Goal: Contribute content

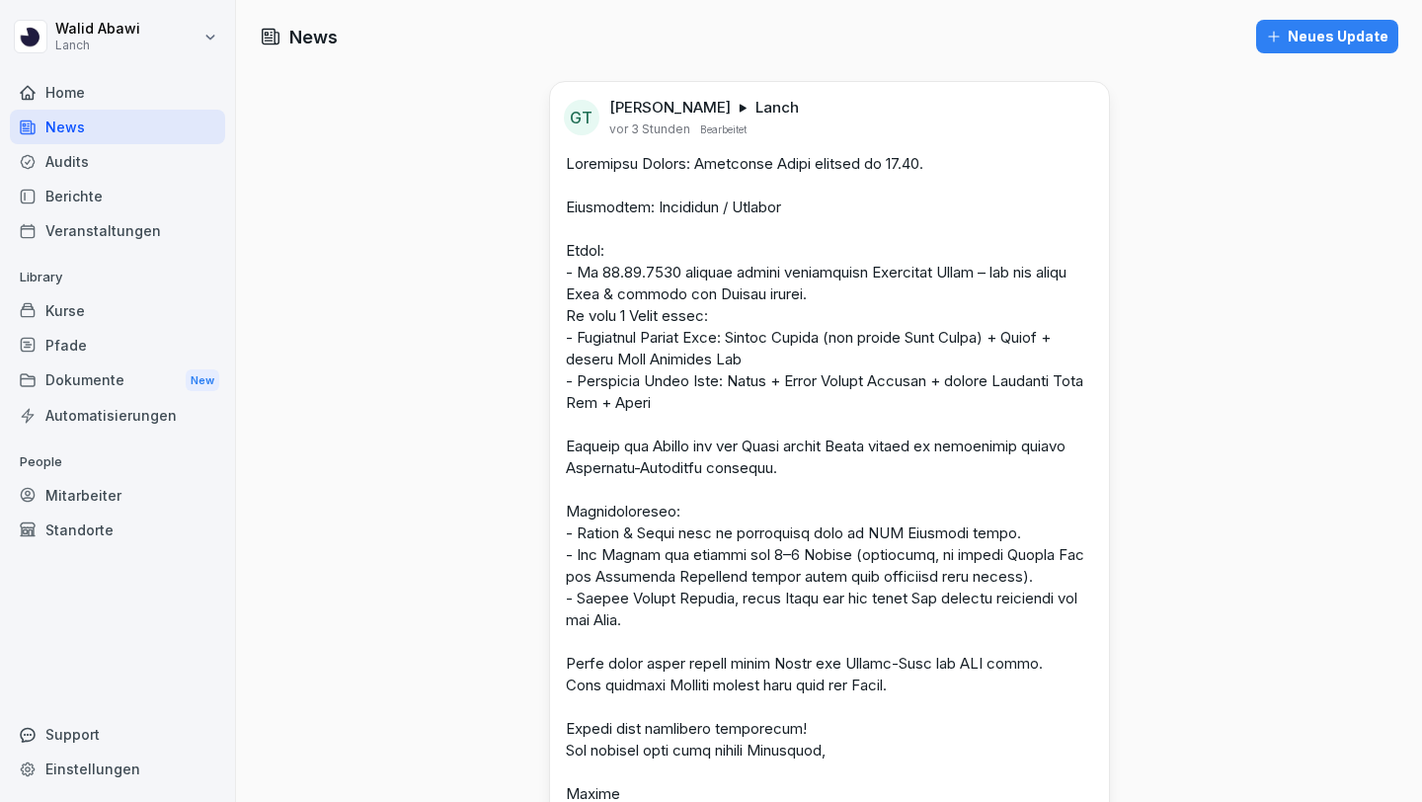
click at [57, 161] on div "Audits" at bounding box center [117, 161] width 215 height 35
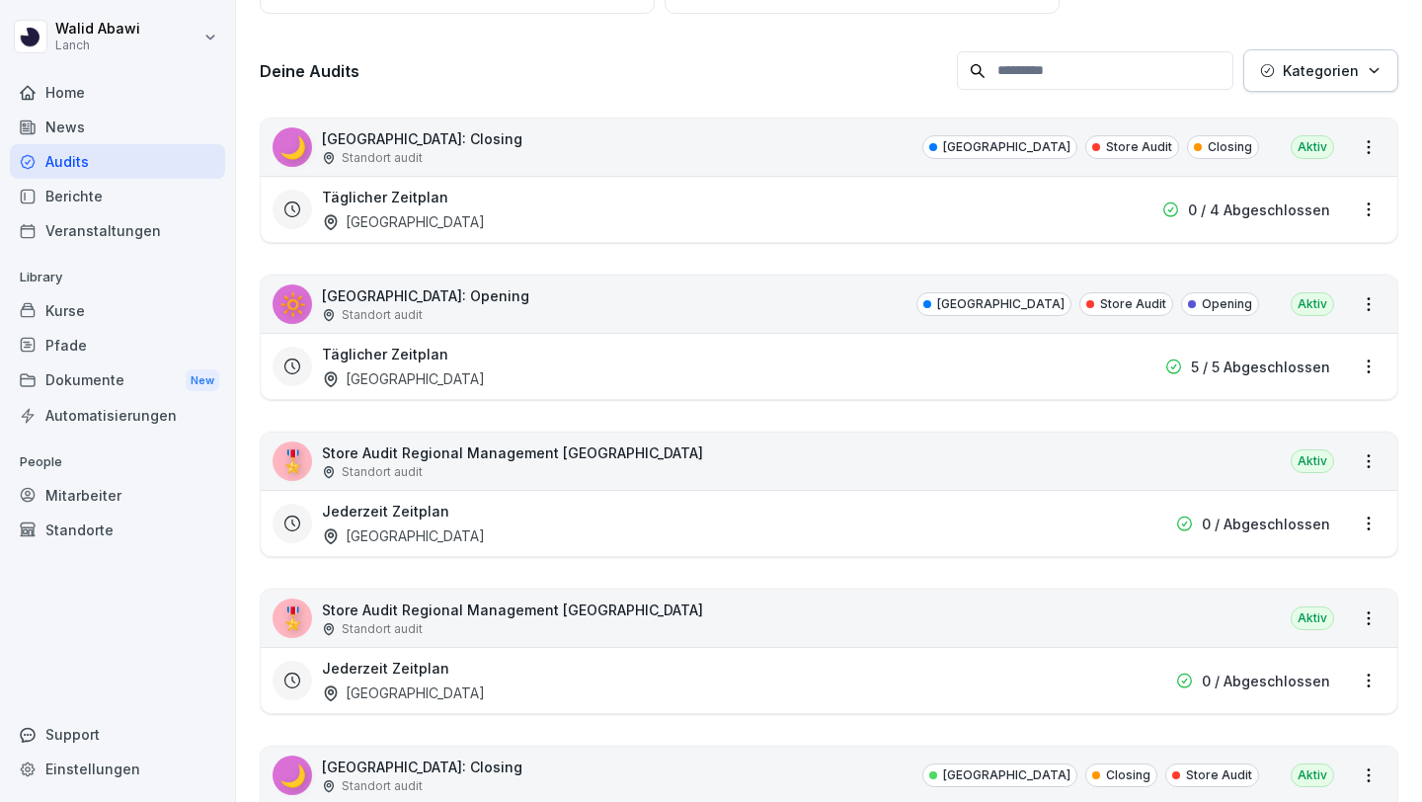
scroll to position [267, 0]
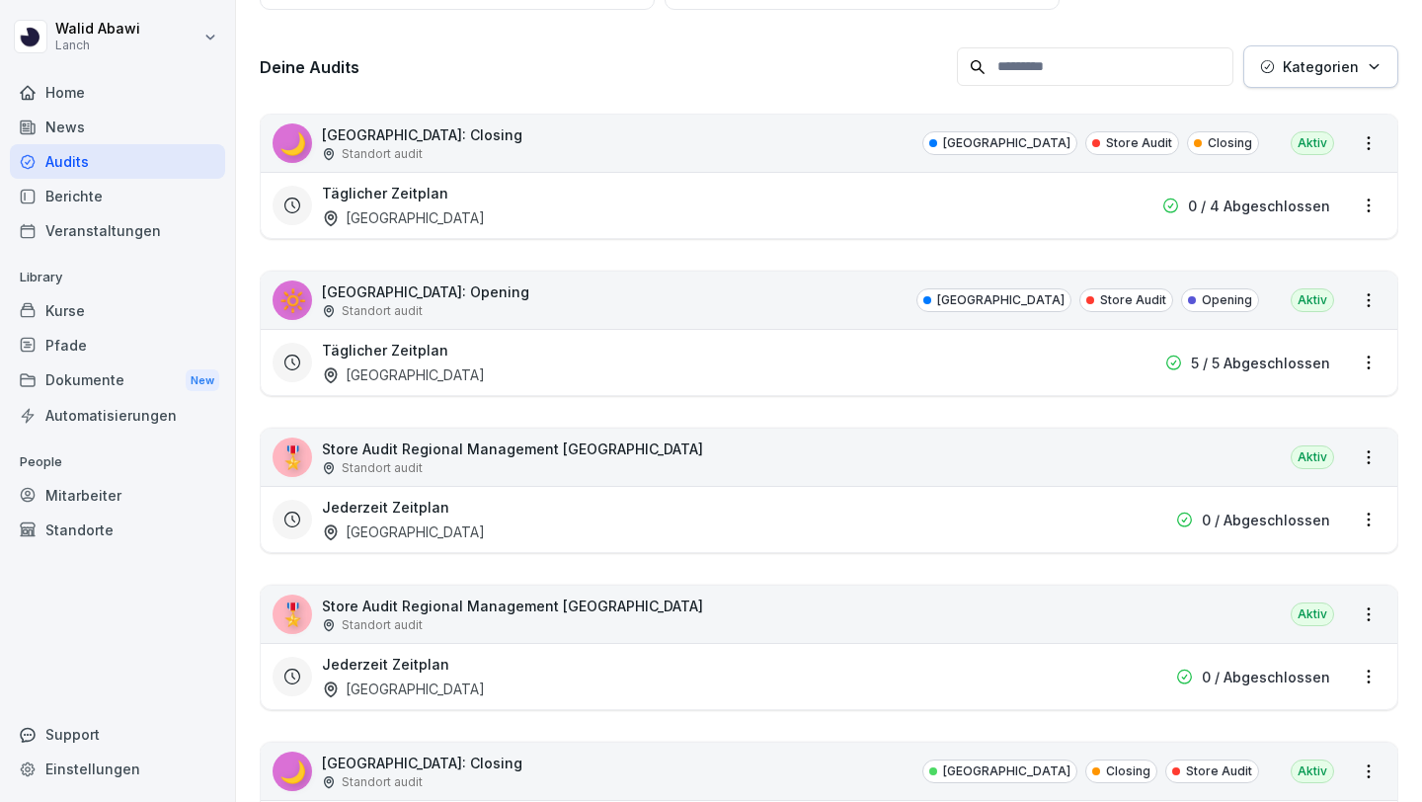
click at [1298, 64] on p "Kategorien" at bounding box center [1321, 66] width 76 height 21
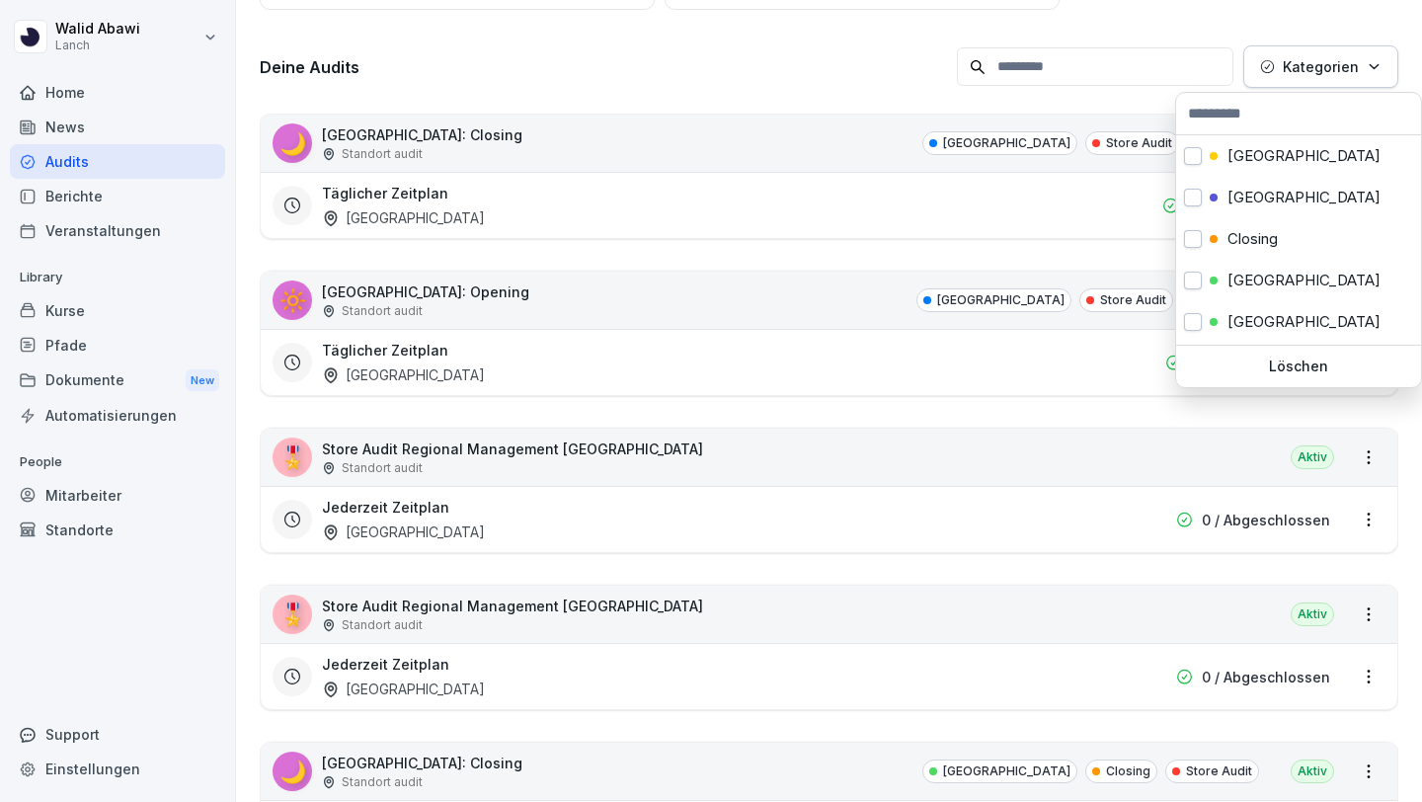
click at [1298, 64] on p "Kategorien" at bounding box center [1321, 66] width 76 height 21
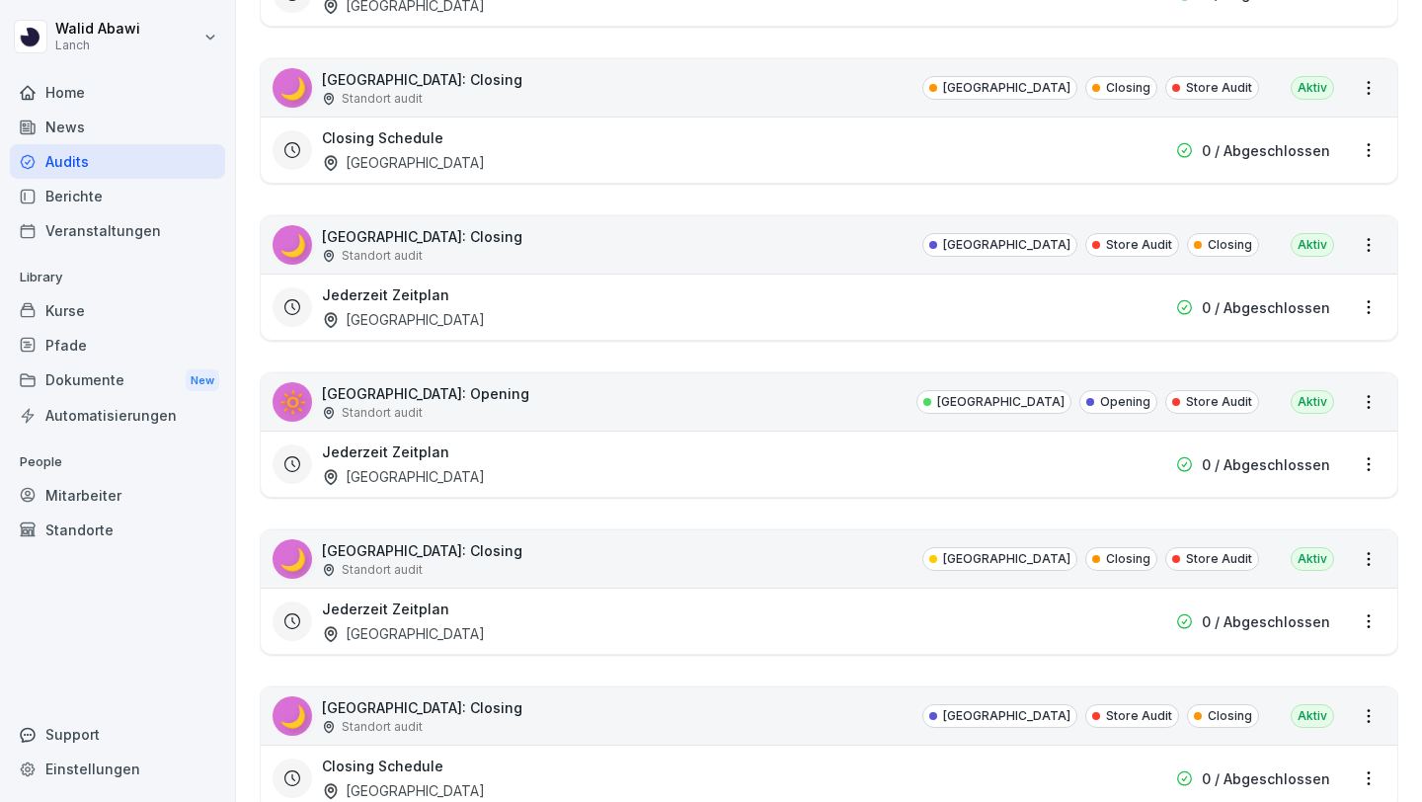
scroll to position [1897, 0]
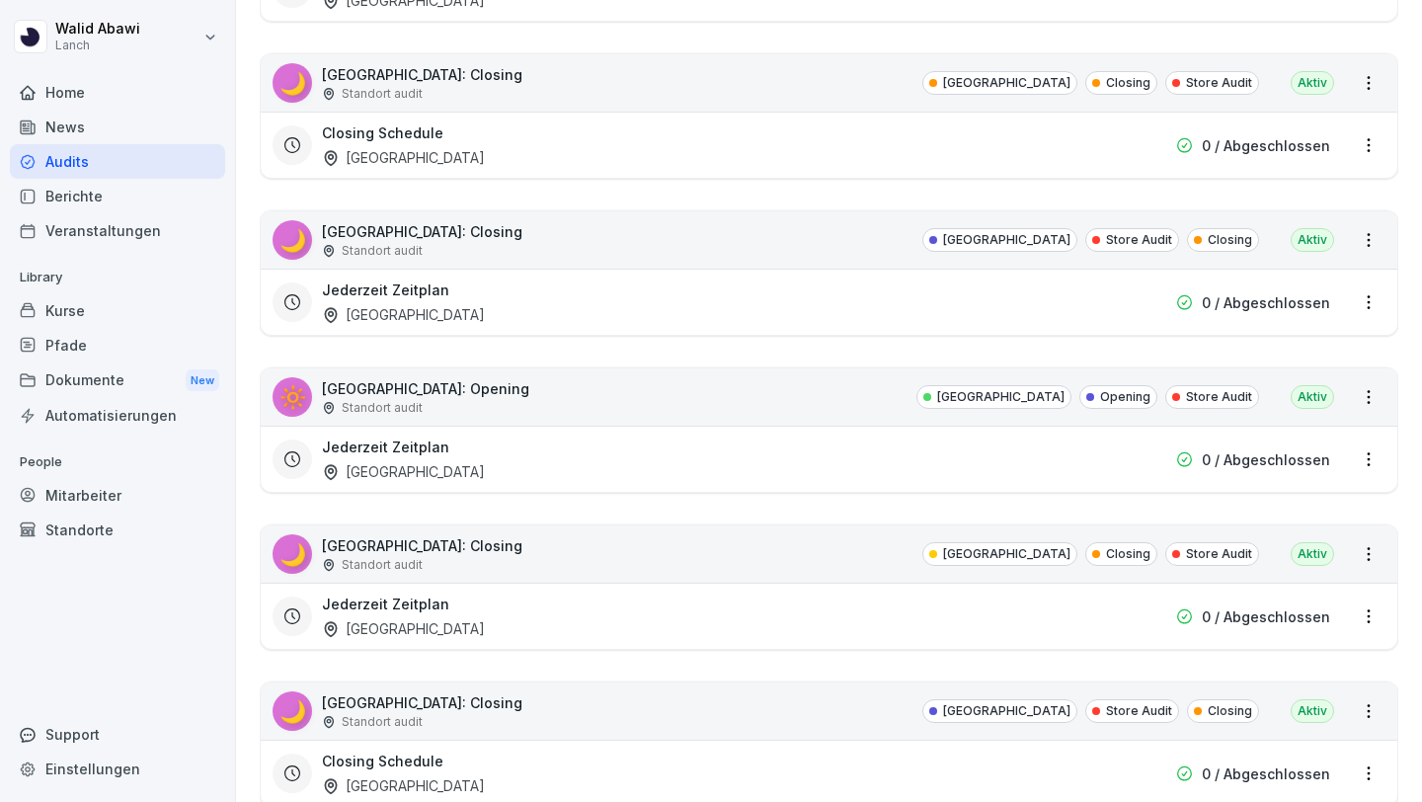
click at [807, 546] on div "🌙 [GEOGRAPHIC_DATA]: Closing Standort audit [GEOGRAPHIC_DATA] Closing Store Aud…" at bounding box center [829, 553] width 1137 height 57
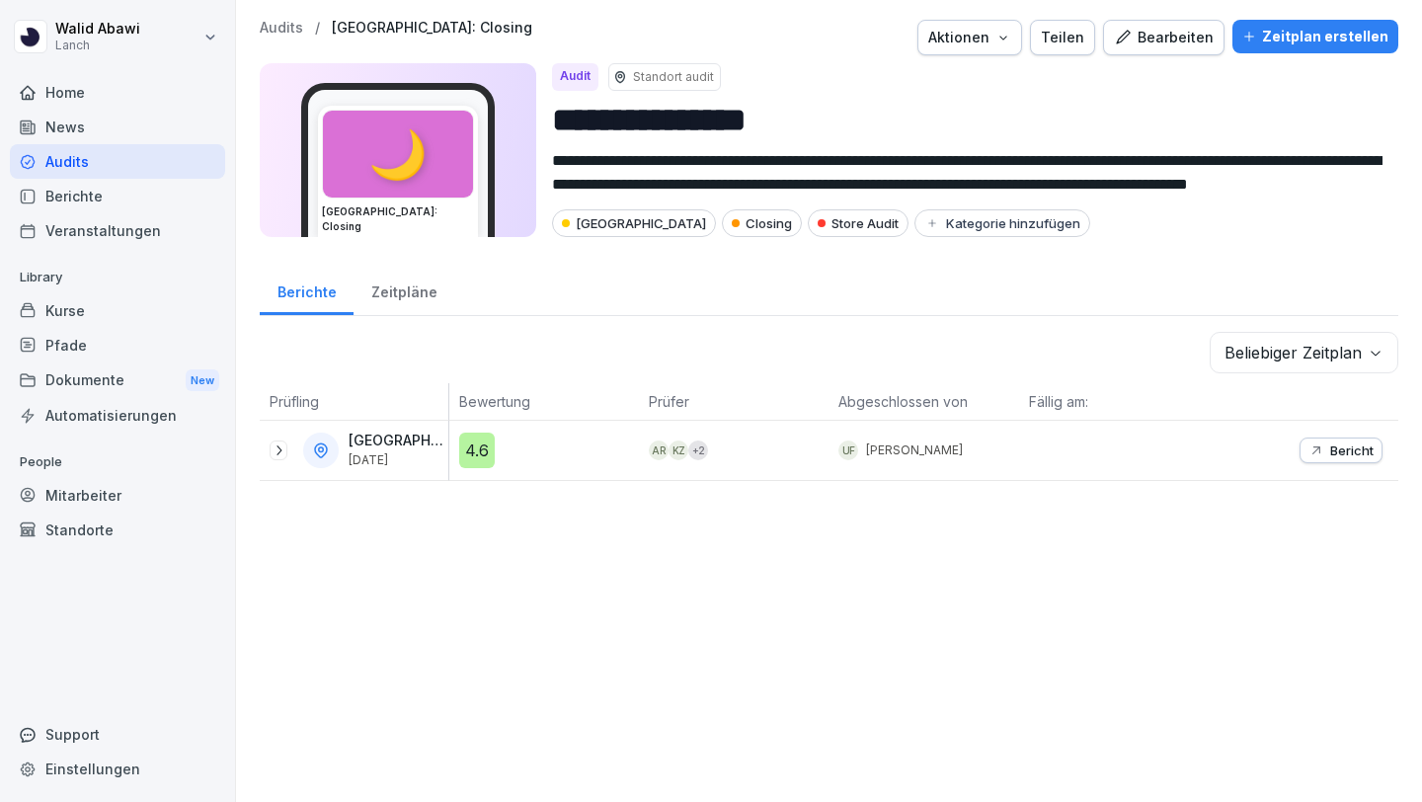
click at [106, 190] on div "Berichte" at bounding box center [117, 196] width 215 height 35
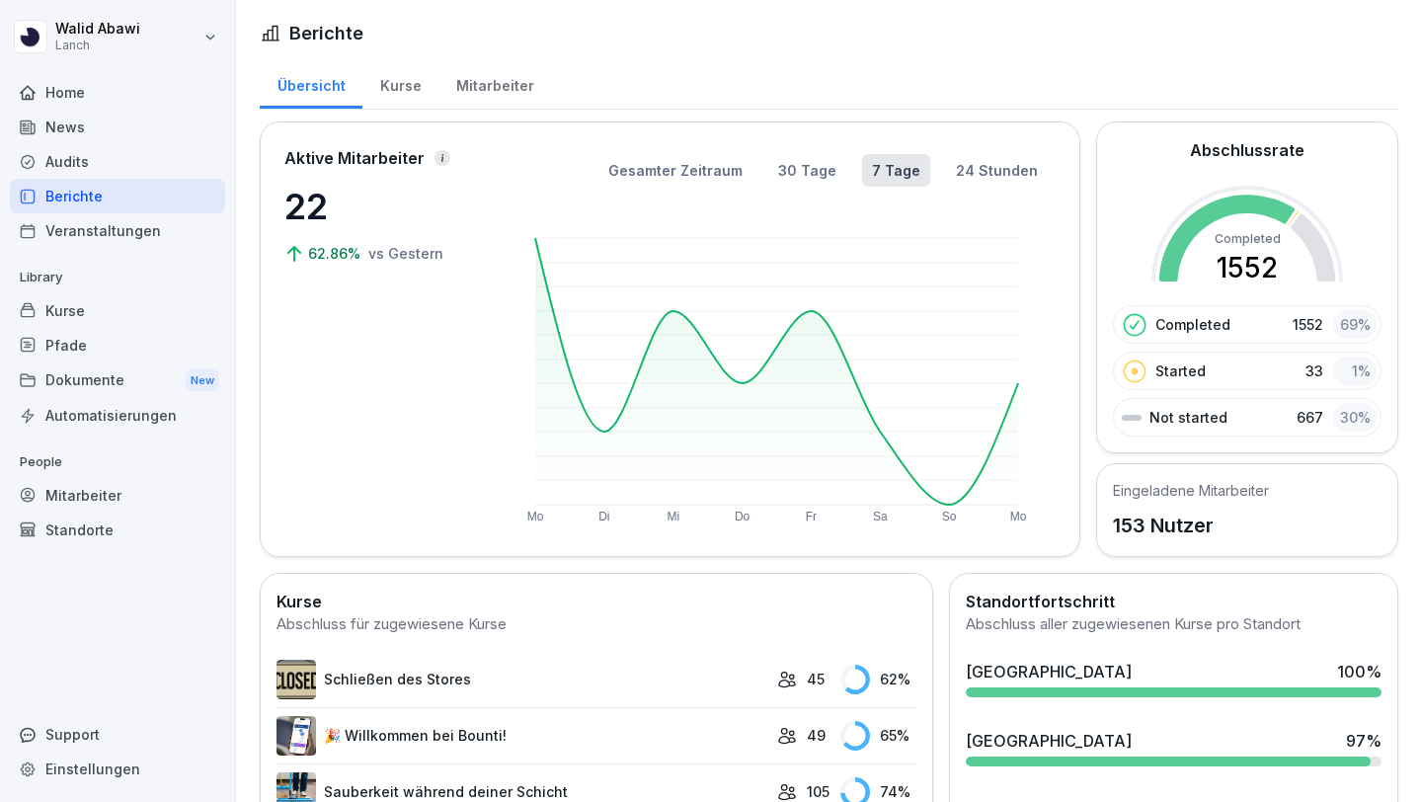
click at [59, 76] on div "Home" at bounding box center [117, 92] width 215 height 35
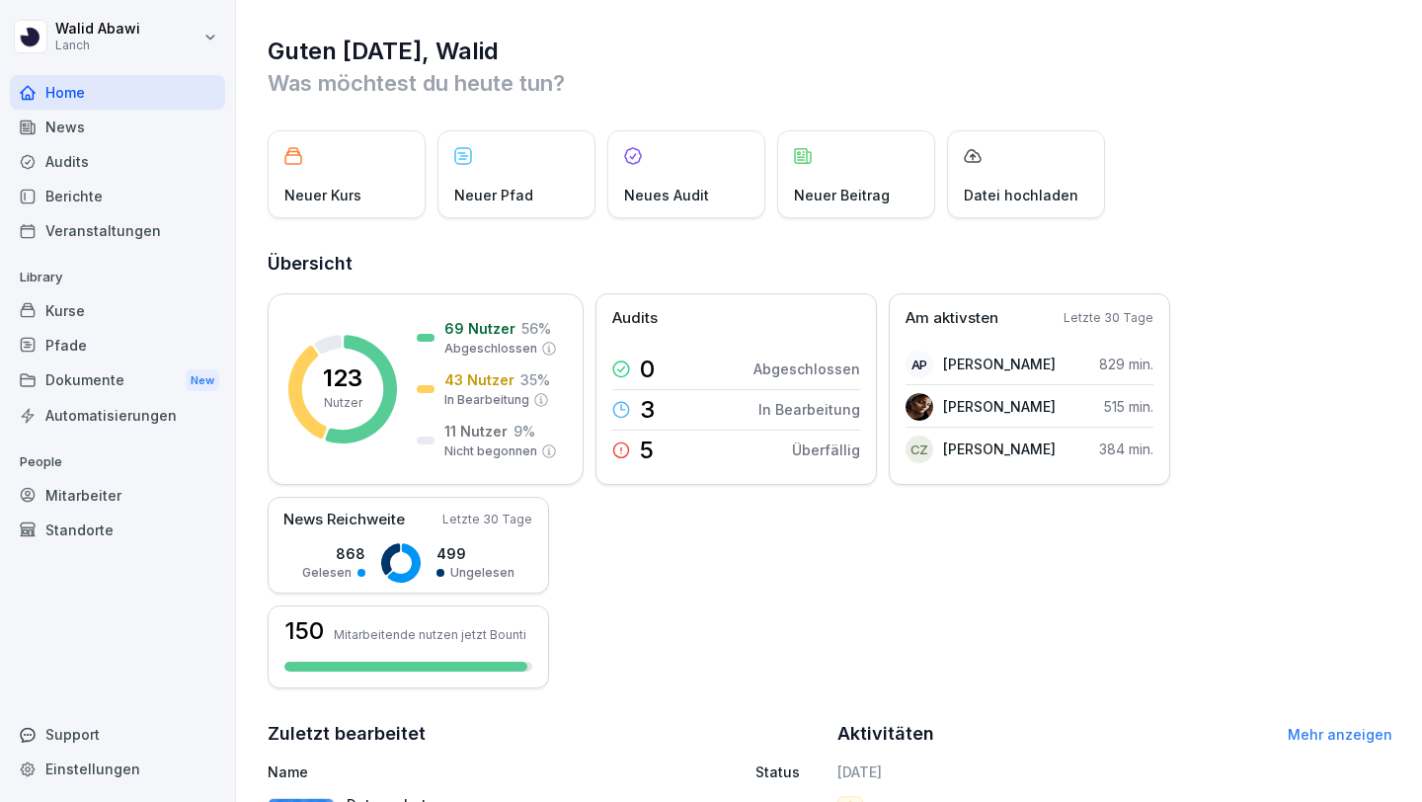
click at [115, 116] on div "News" at bounding box center [117, 127] width 215 height 35
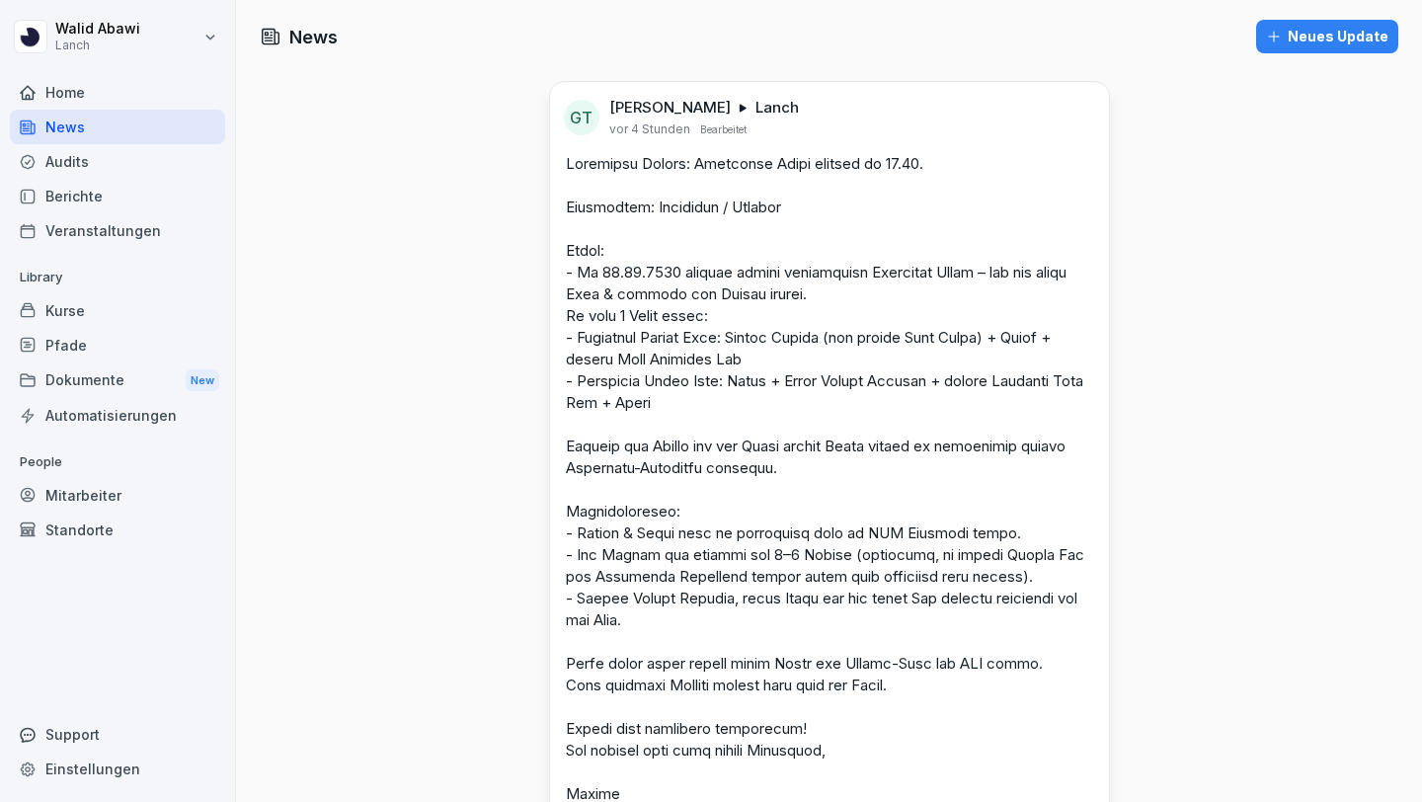
click at [1282, 41] on icon "button" at bounding box center [1274, 37] width 16 height 16
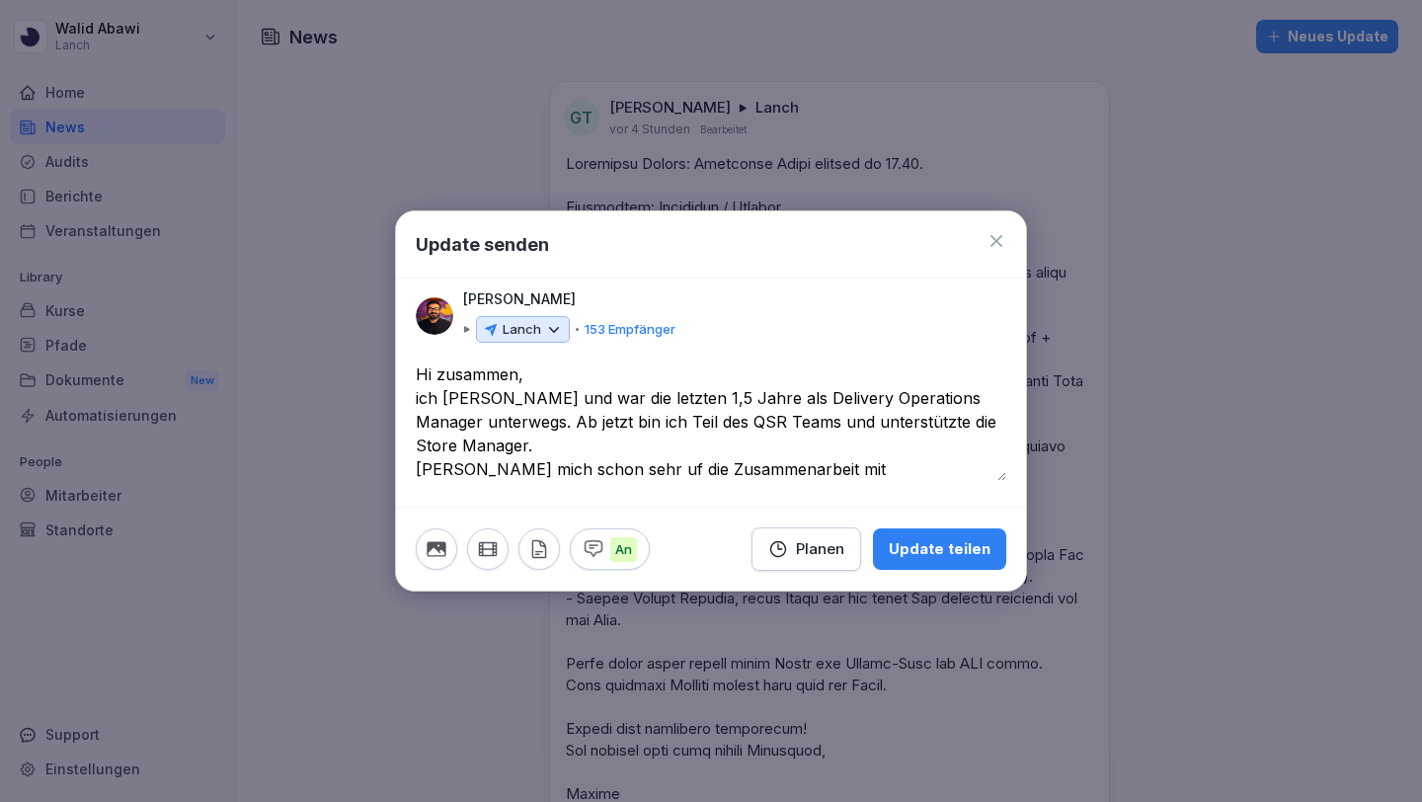
click at [553, 332] on icon at bounding box center [554, 330] width 18 height 18
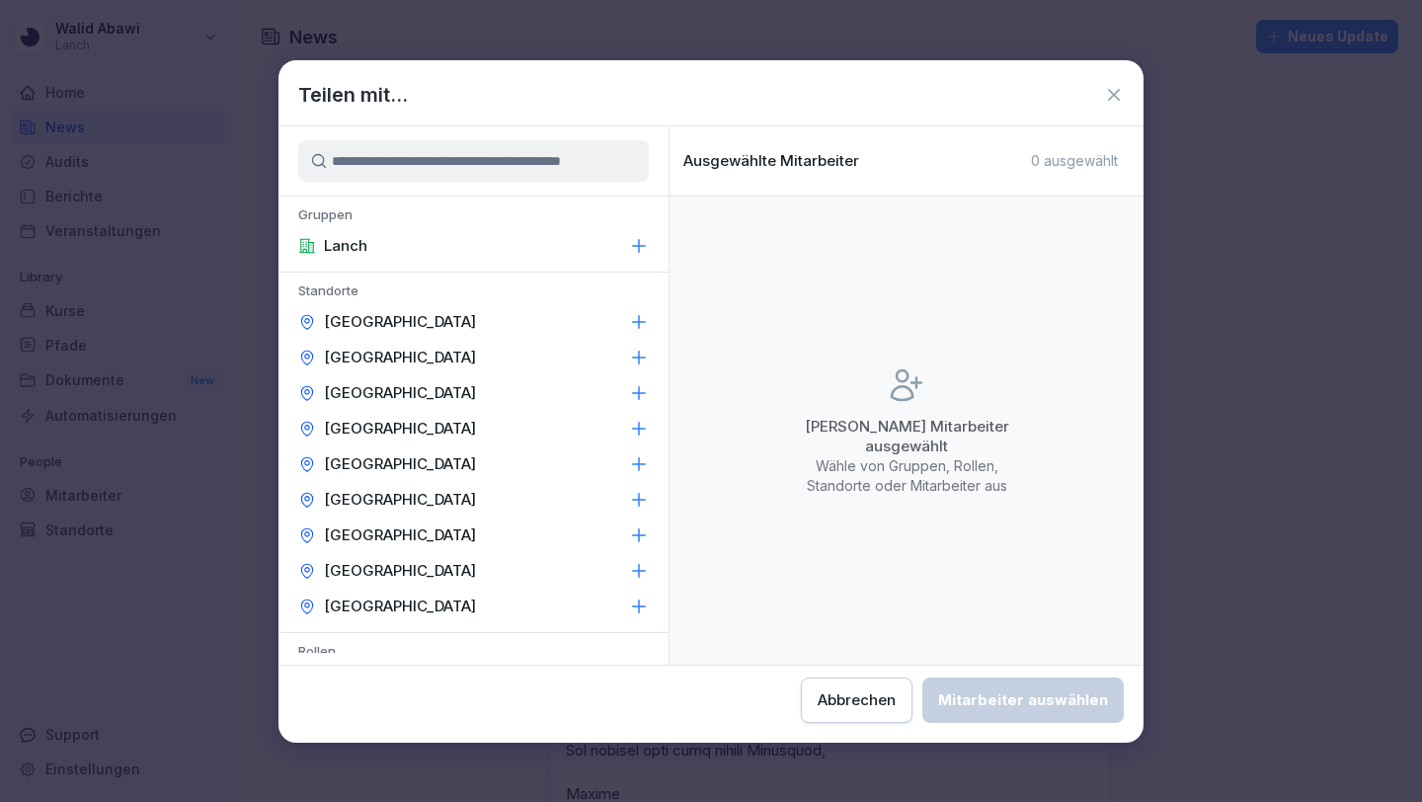
click at [839, 713] on button "Abbrechen" at bounding box center [857, 700] width 112 height 45
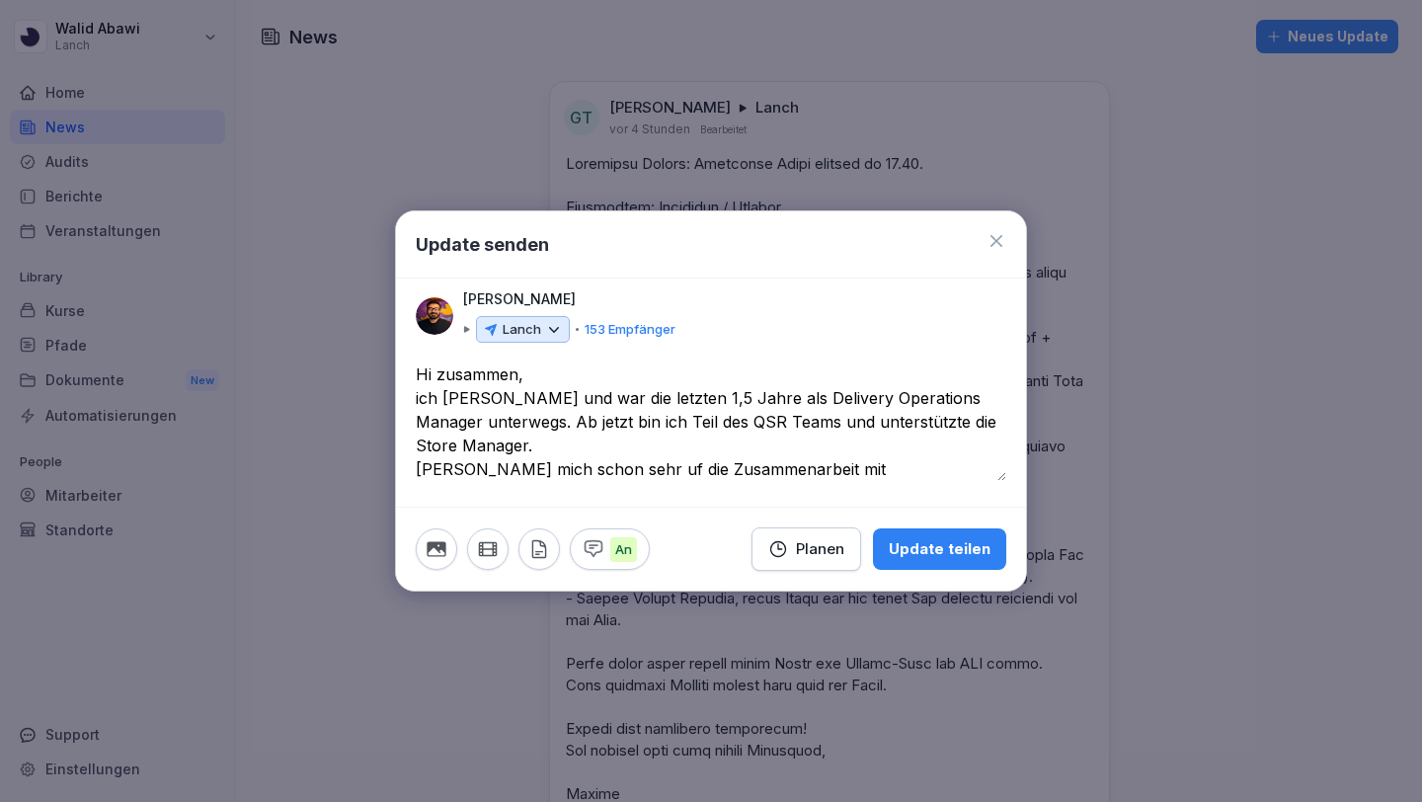
click at [513, 452] on textarea "**********" at bounding box center [711, 421] width 591 height 119
click at [613, 419] on textarea "**********" at bounding box center [711, 421] width 591 height 119
click at [591, 470] on textarea "**********" at bounding box center [711, 421] width 591 height 119
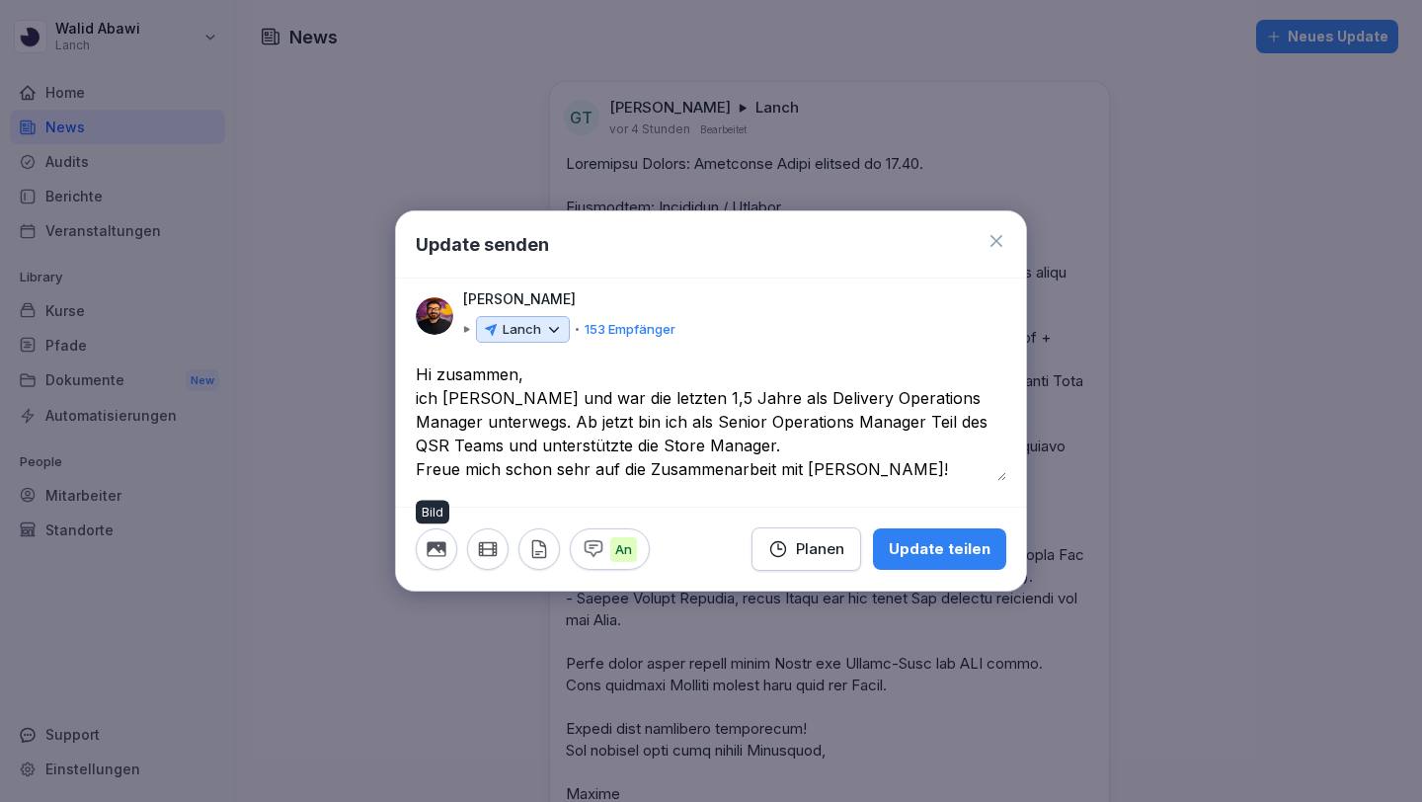
type textarea "**********"
click at [440, 543] on icon "button" at bounding box center [436, 549] width 19 height 15
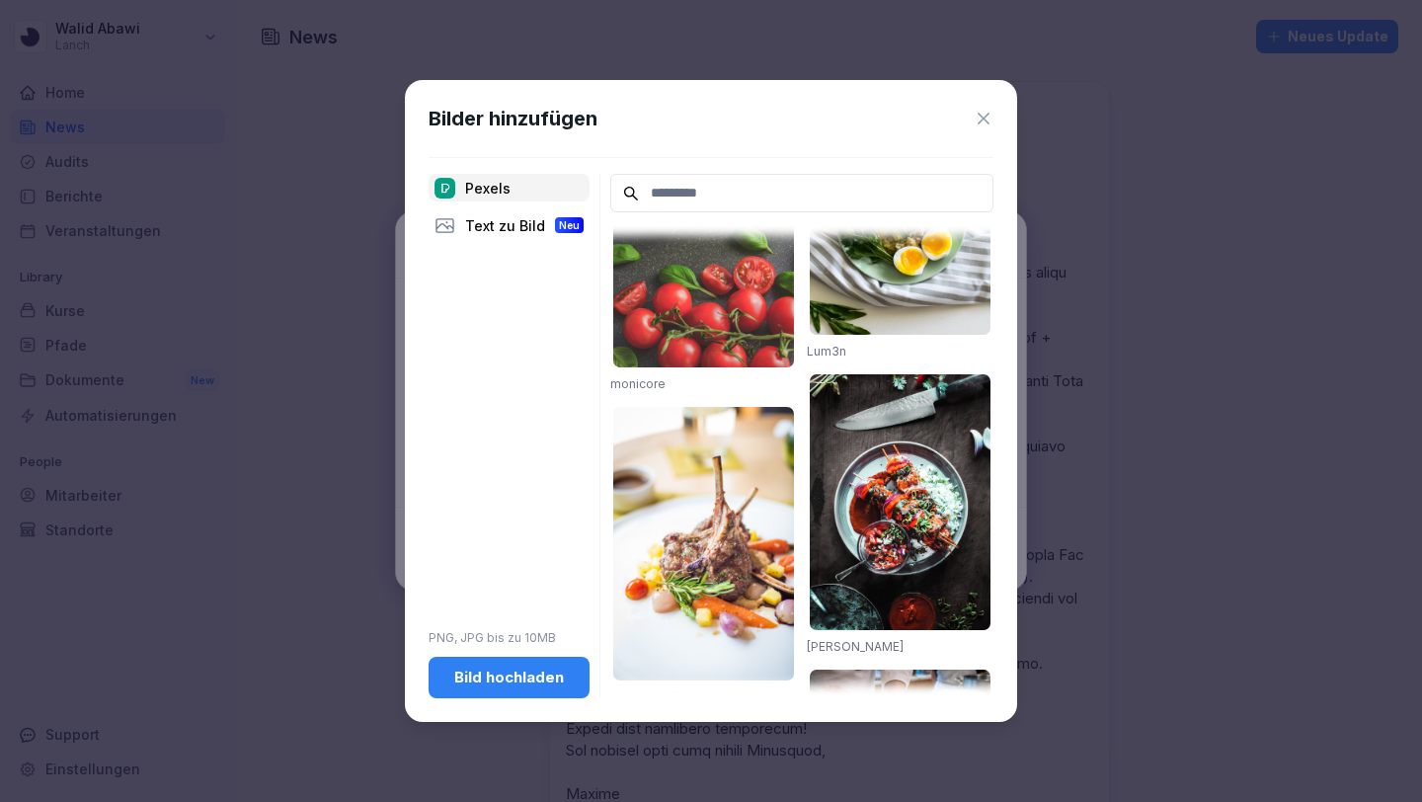
scroll to position [2561, 0]
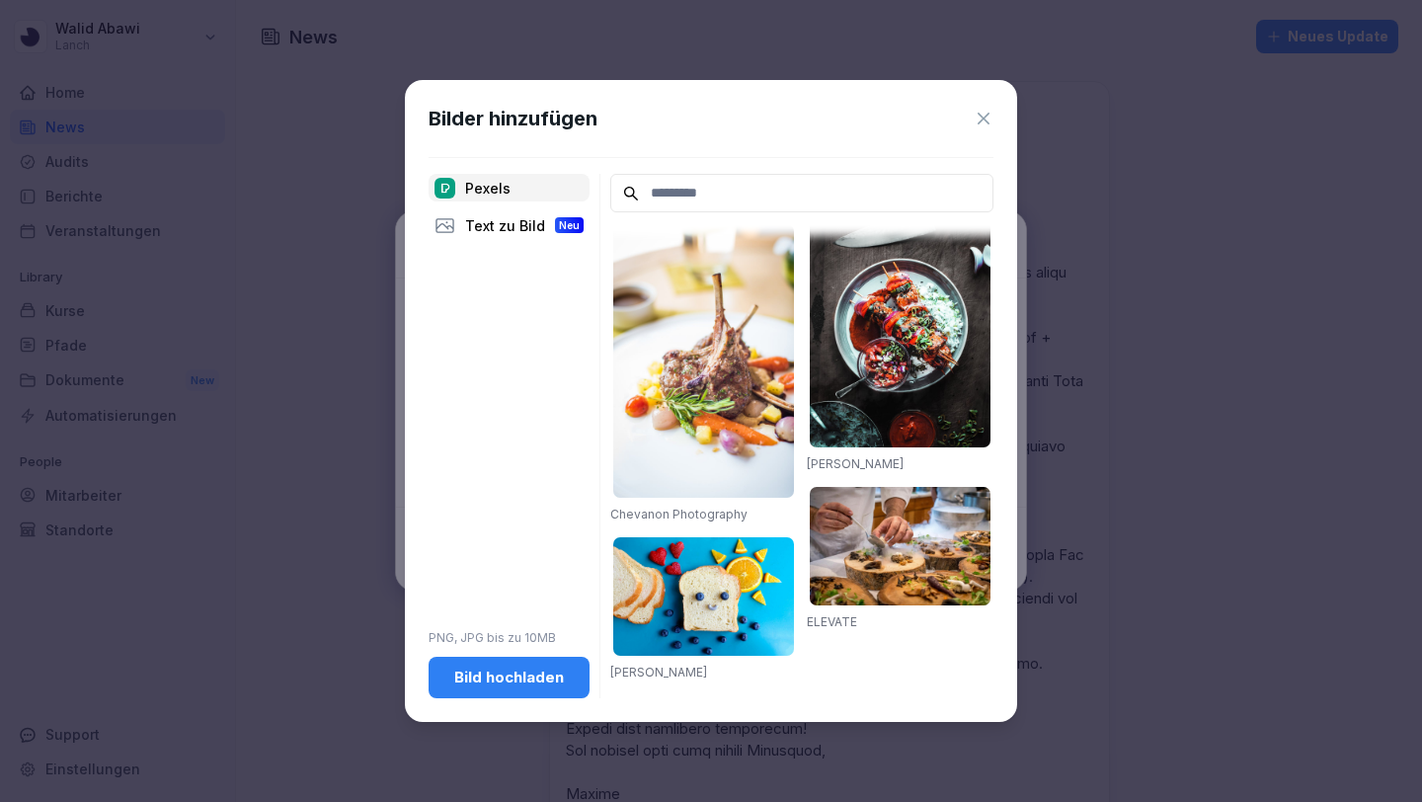
click at [553, 667] on div "Bild hochladen" at bounding box center [508, 678] width 129 height 22
click at [985, 124] on icon at bounding box center [984, 119] width 20 height 20
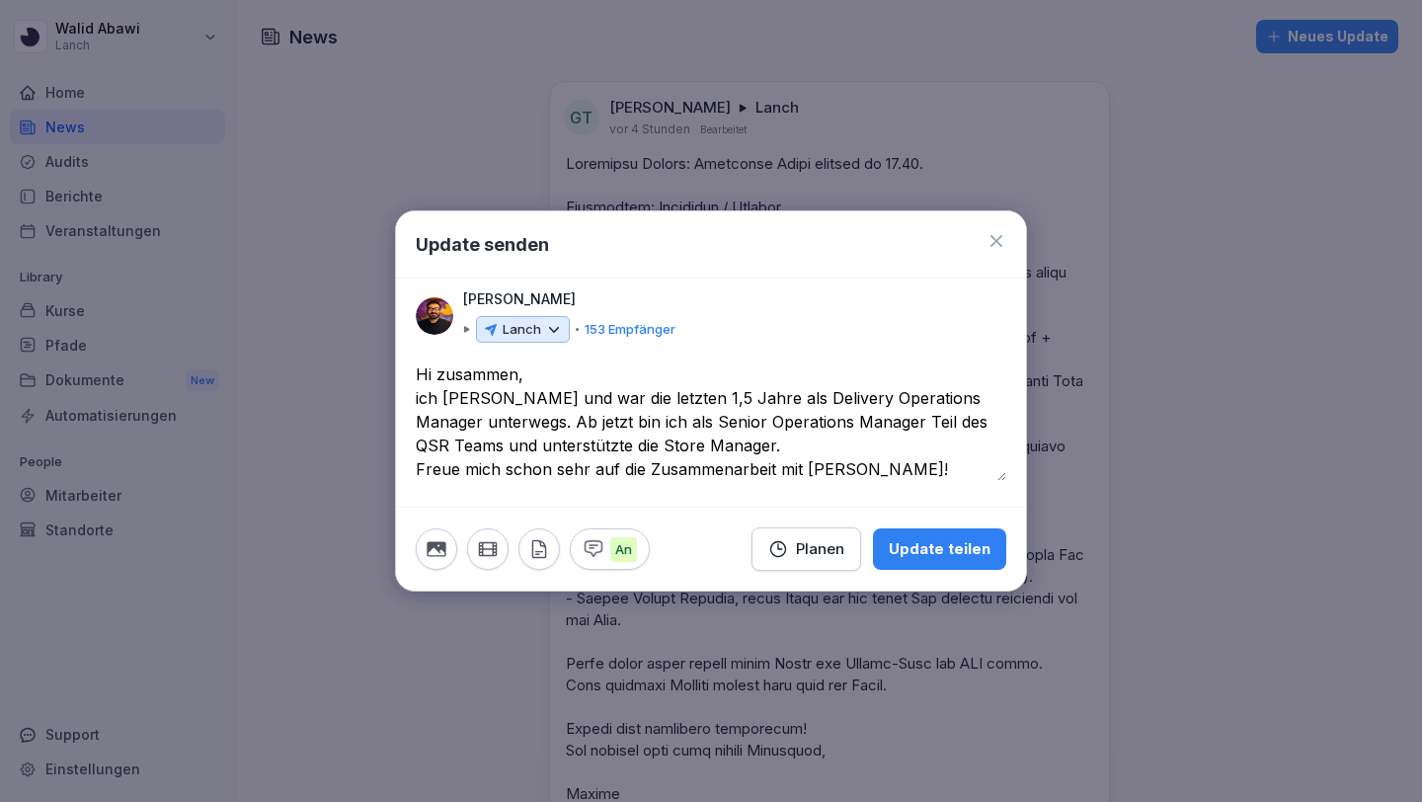
click at [436, 540] on icon "button" at bounding box center [437, 549] width 22 height 22
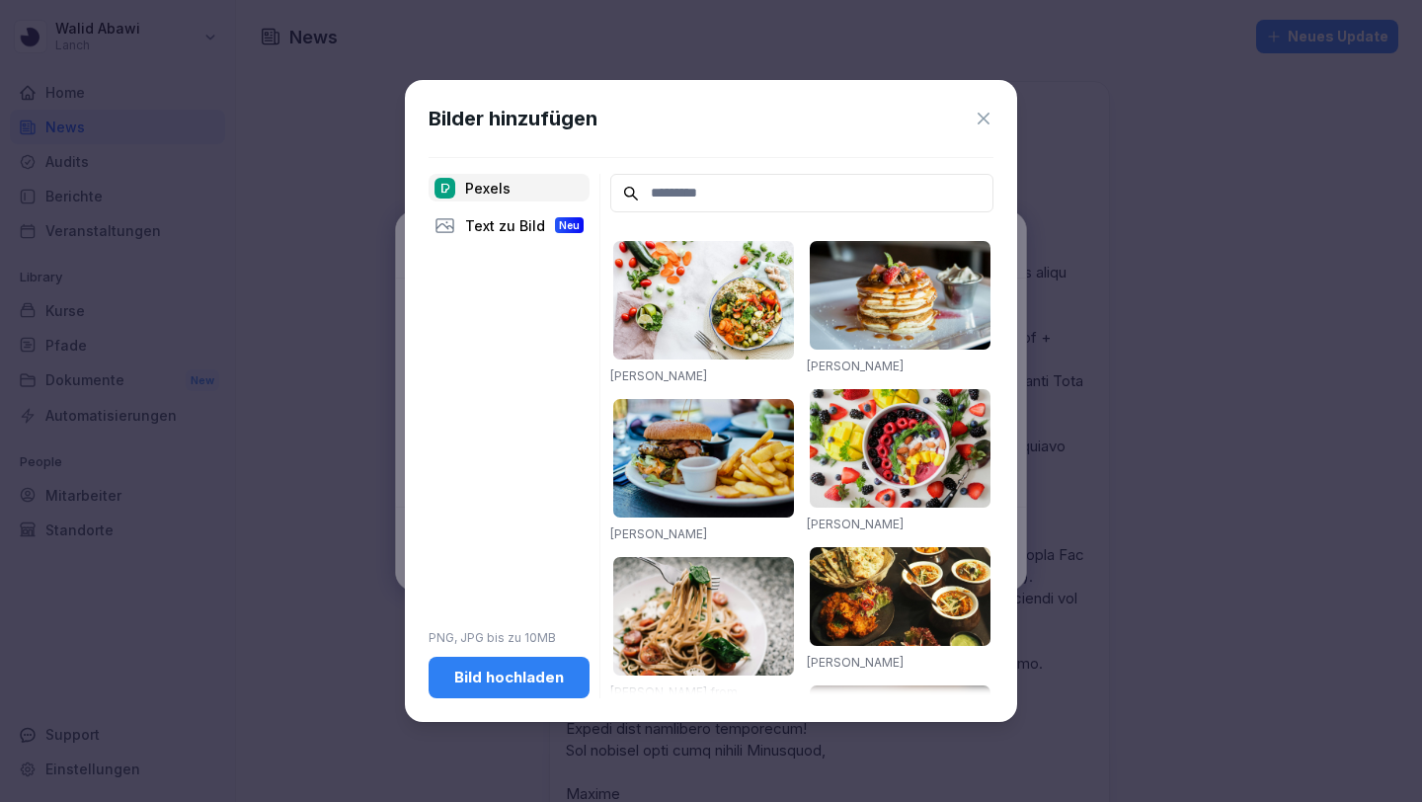
click at [512, 678] on div "Bild hochladen" at bounding box center [508, 678] width 129 height 22
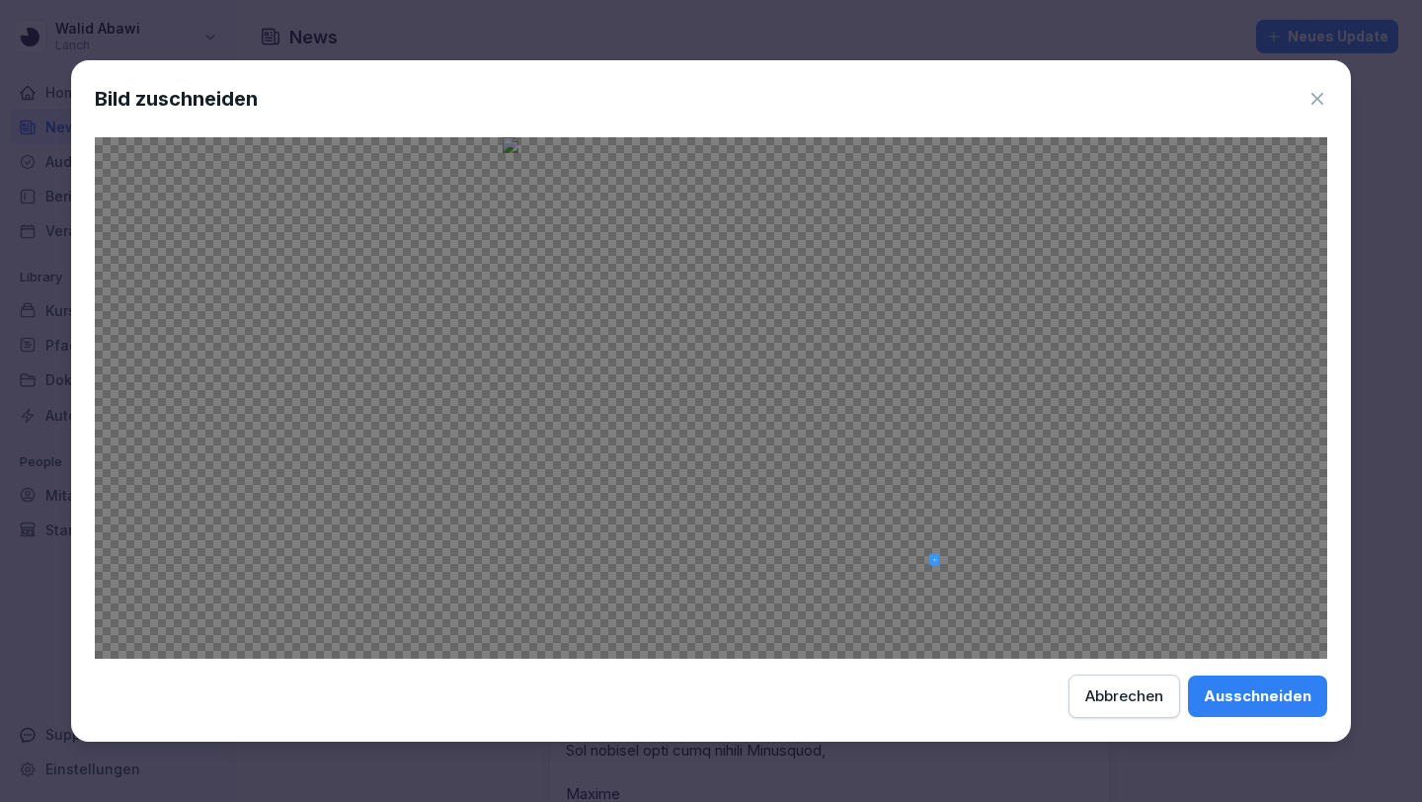
click at [931, 555] on div at bounding box center [711, 398] width 1233 height 522
click at [878, 654] on div at bounding box center [711, 398] width 1233 height 522
click at [905, 539] on div at bounding box center [711, 398] width 1233 height 522
click at [911, 557] on div at bounding box center [922, 557] width 22 height 0
click at [1238, 700] on div "Ausschneiden" at bounding box center [1258, 696] width 108 height 22
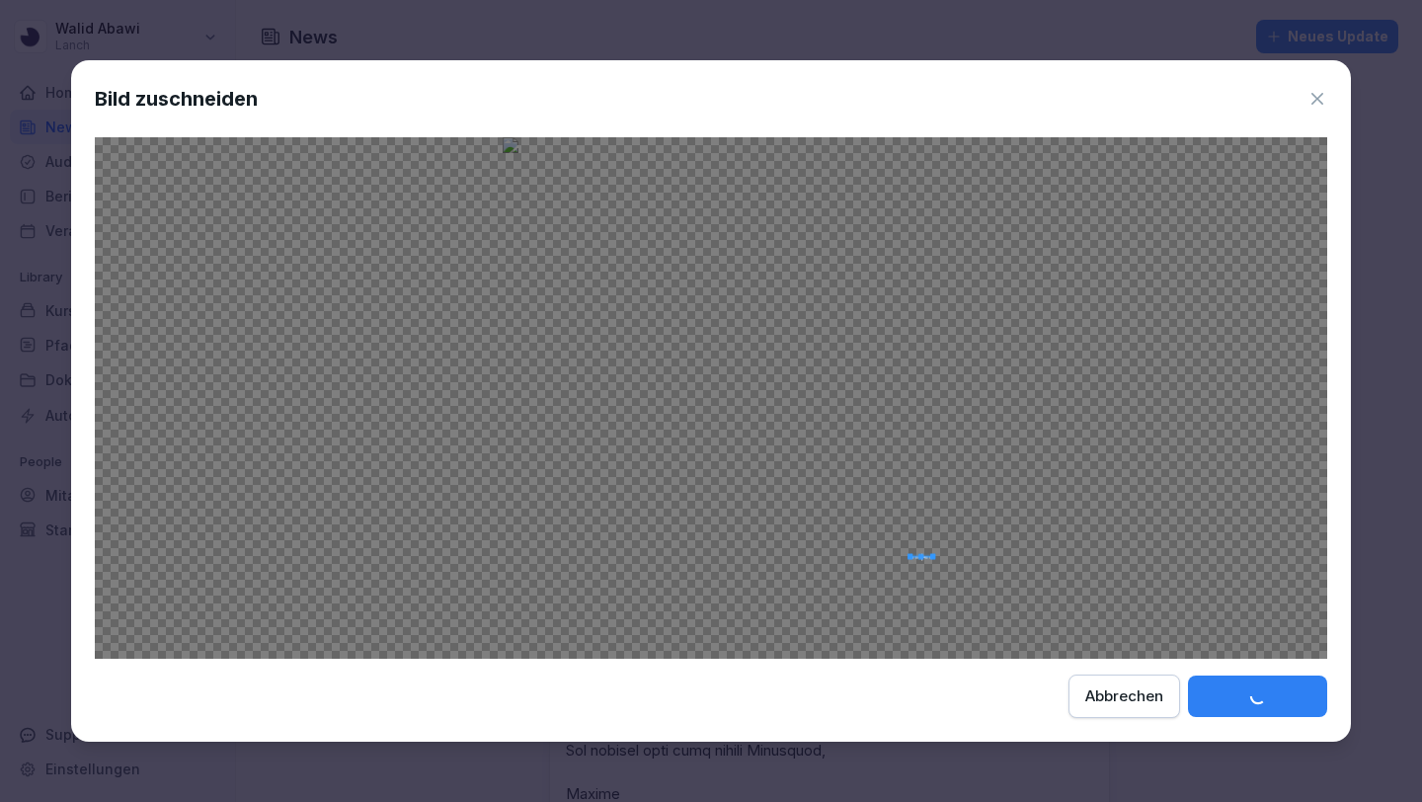
click at [1127, 686] on div "Abbrechen" at bounding box center [1124, 696] width 78 height 22
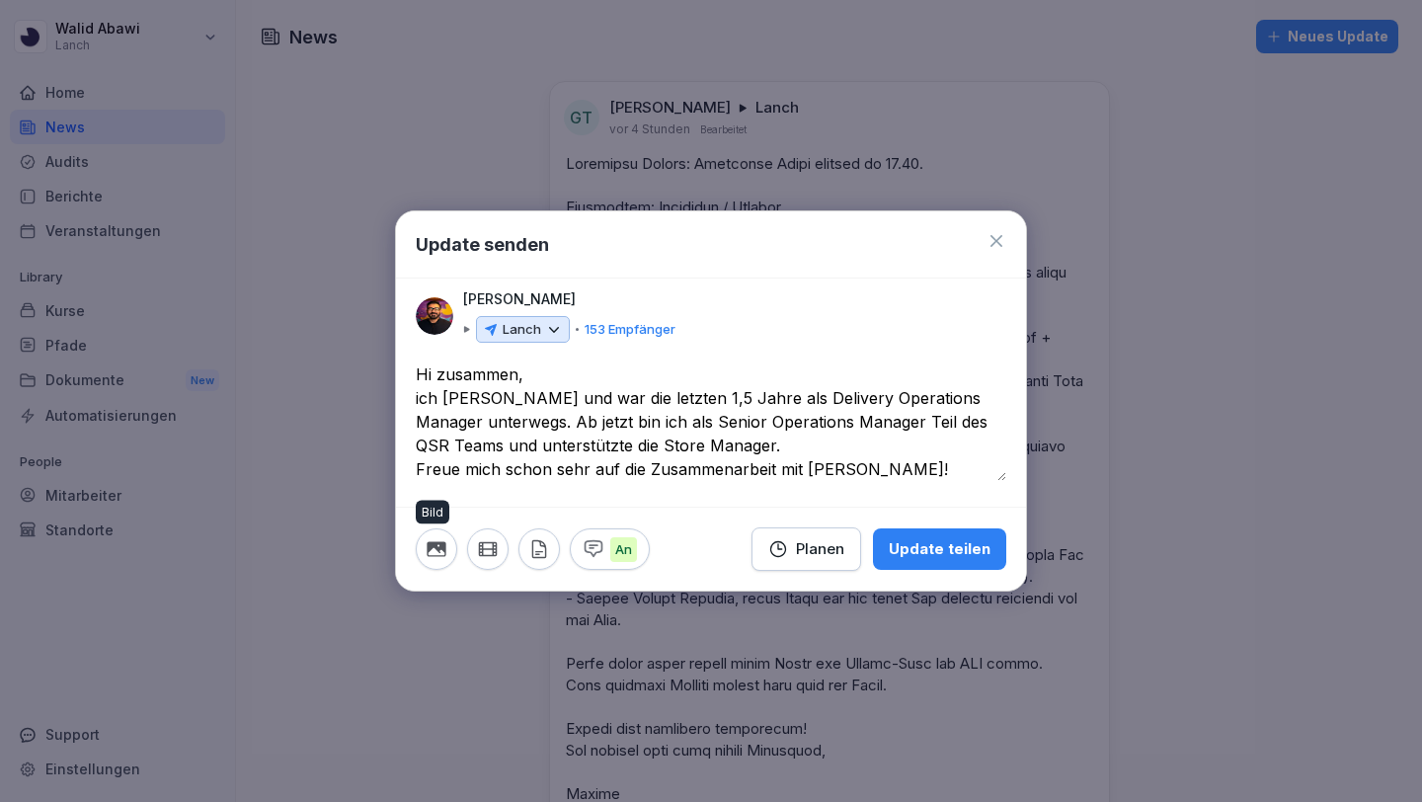
click at [444, 551] on icon "button" at bounding box center [436, 549] width 19 height 15
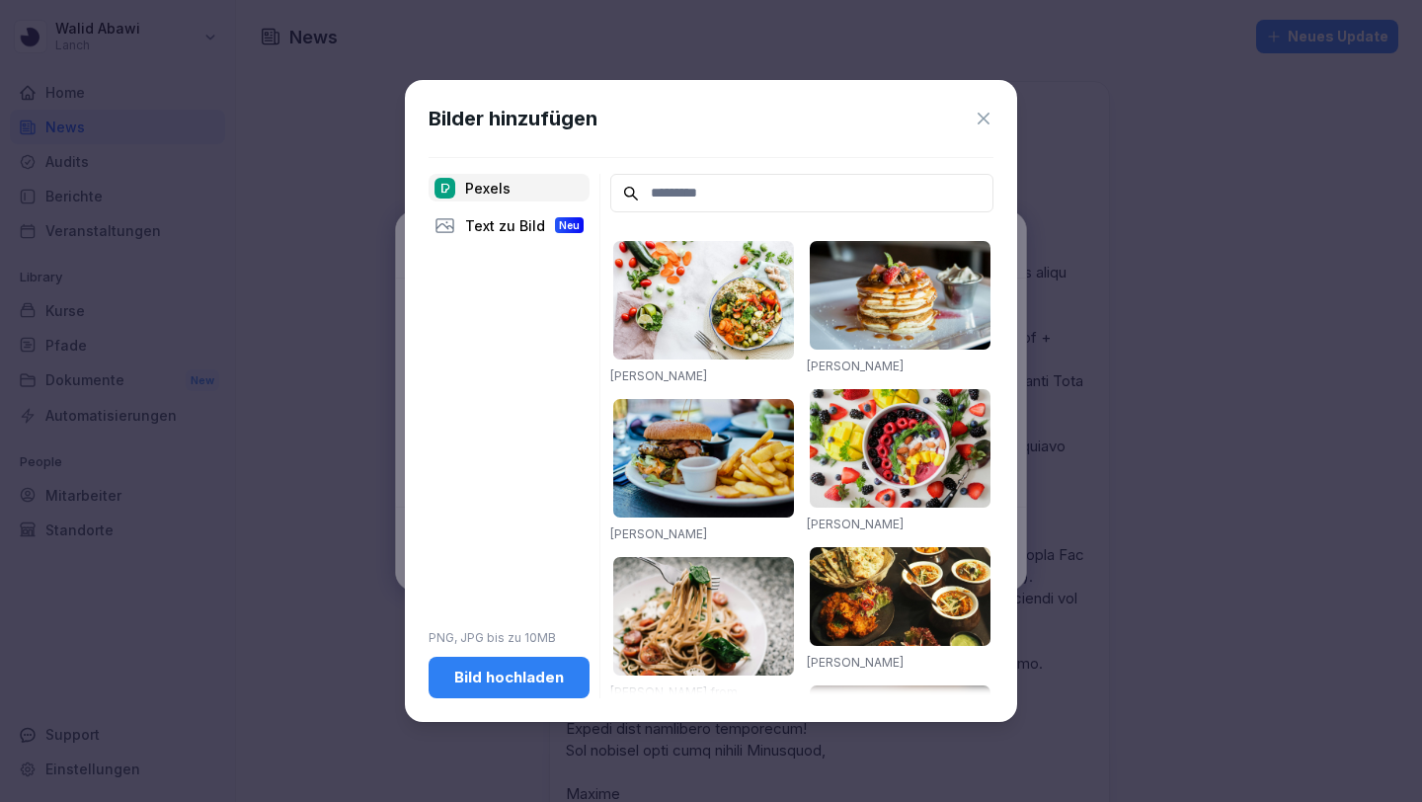
click at [468, 681] on div "Bild hochladen" at bounding box center [508, 678] width 129 height 22
